Goal: Information Seeking & Learning: Find specific page/section

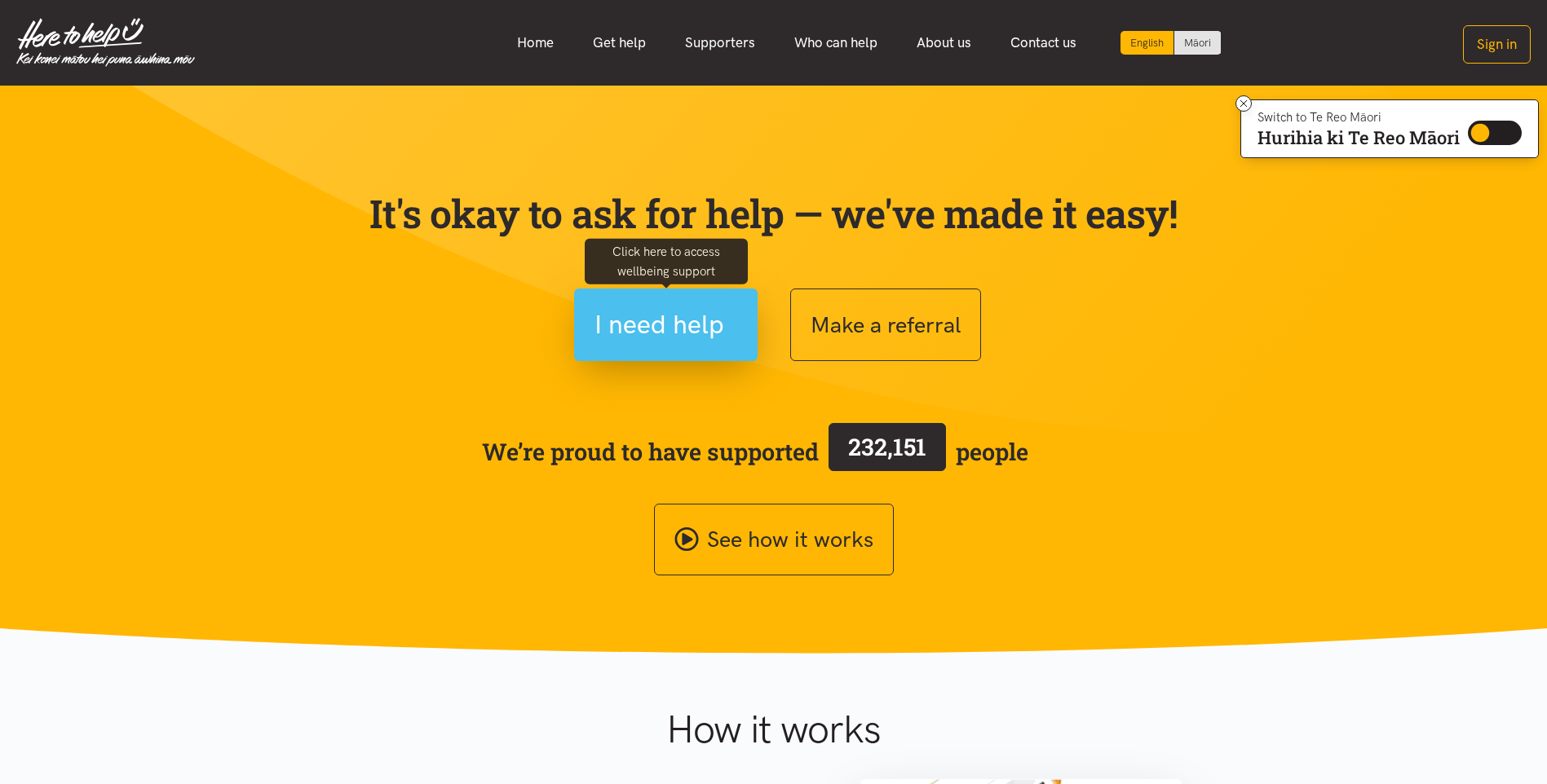
click at [608, 324] on span "I need help" at bounding box center [659, 324] width 130 height 42
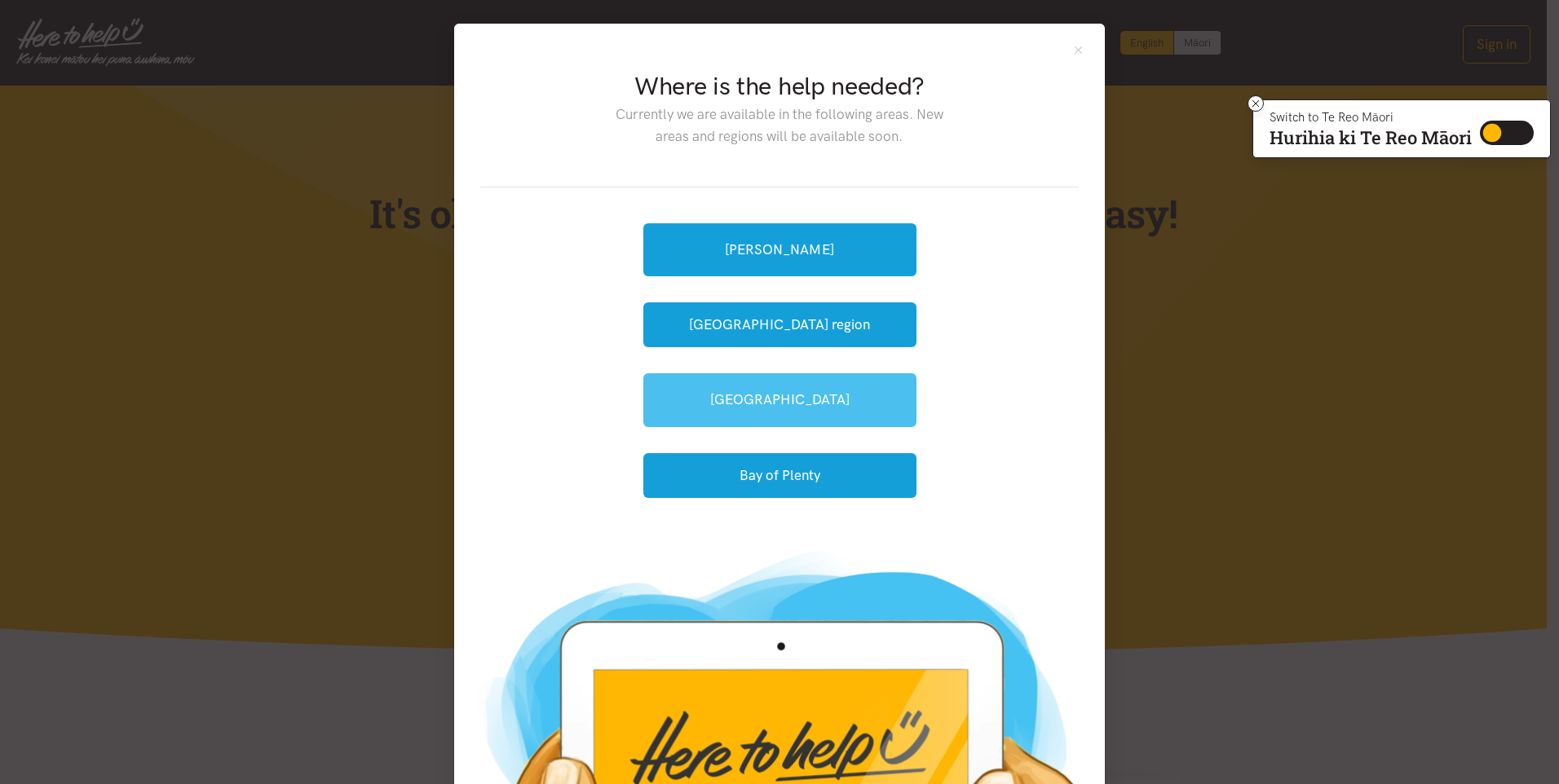
click at [770, 408] on link "[GEOGRAPHIC_DATA]" at bounding box center [780, 400] width 273 height 53
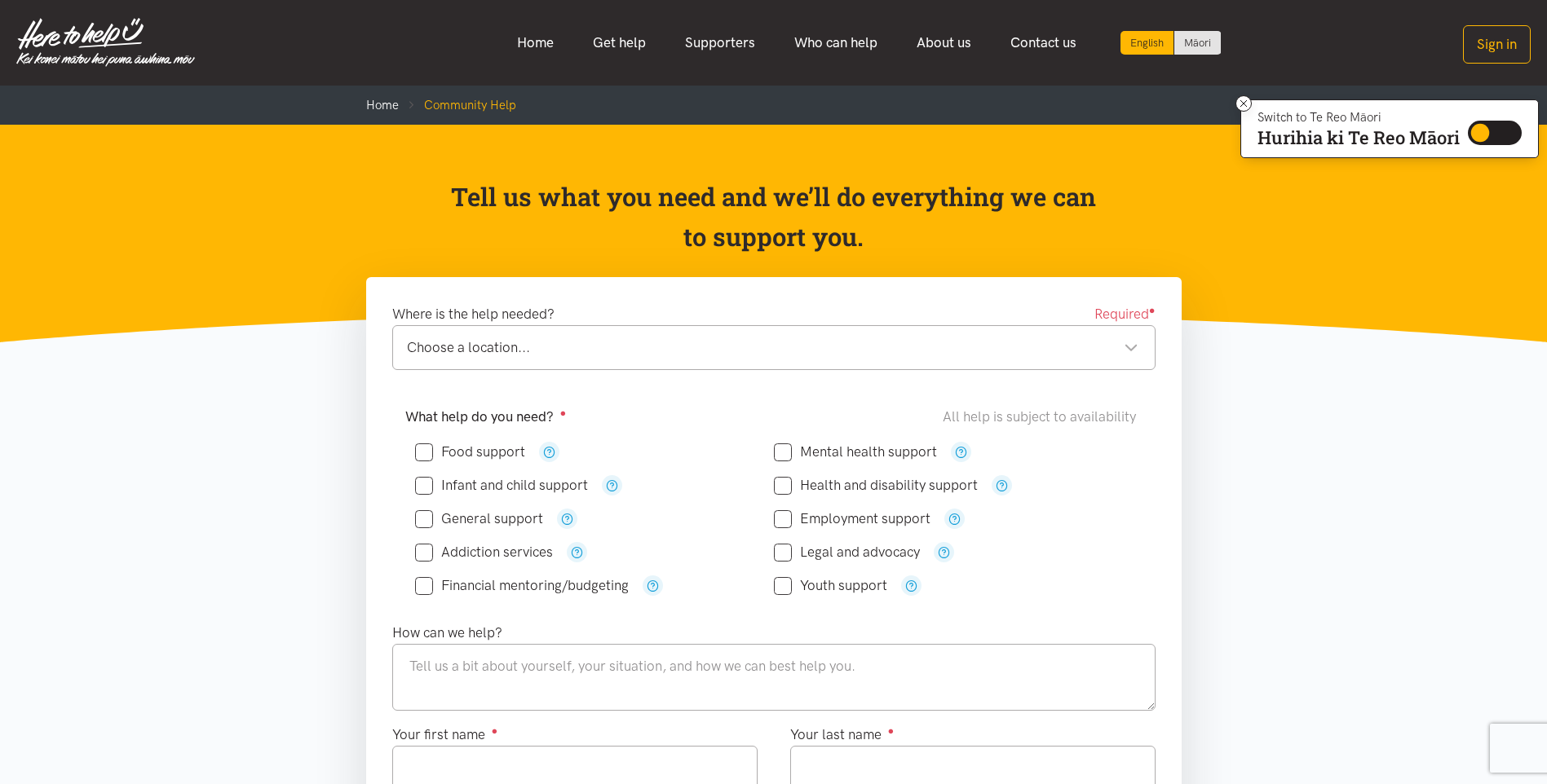
click at [104, 31] on img at bounding box center [105, 43] width 179 height 49
